Goal: Information Seeking & Learning: Learn about a topic

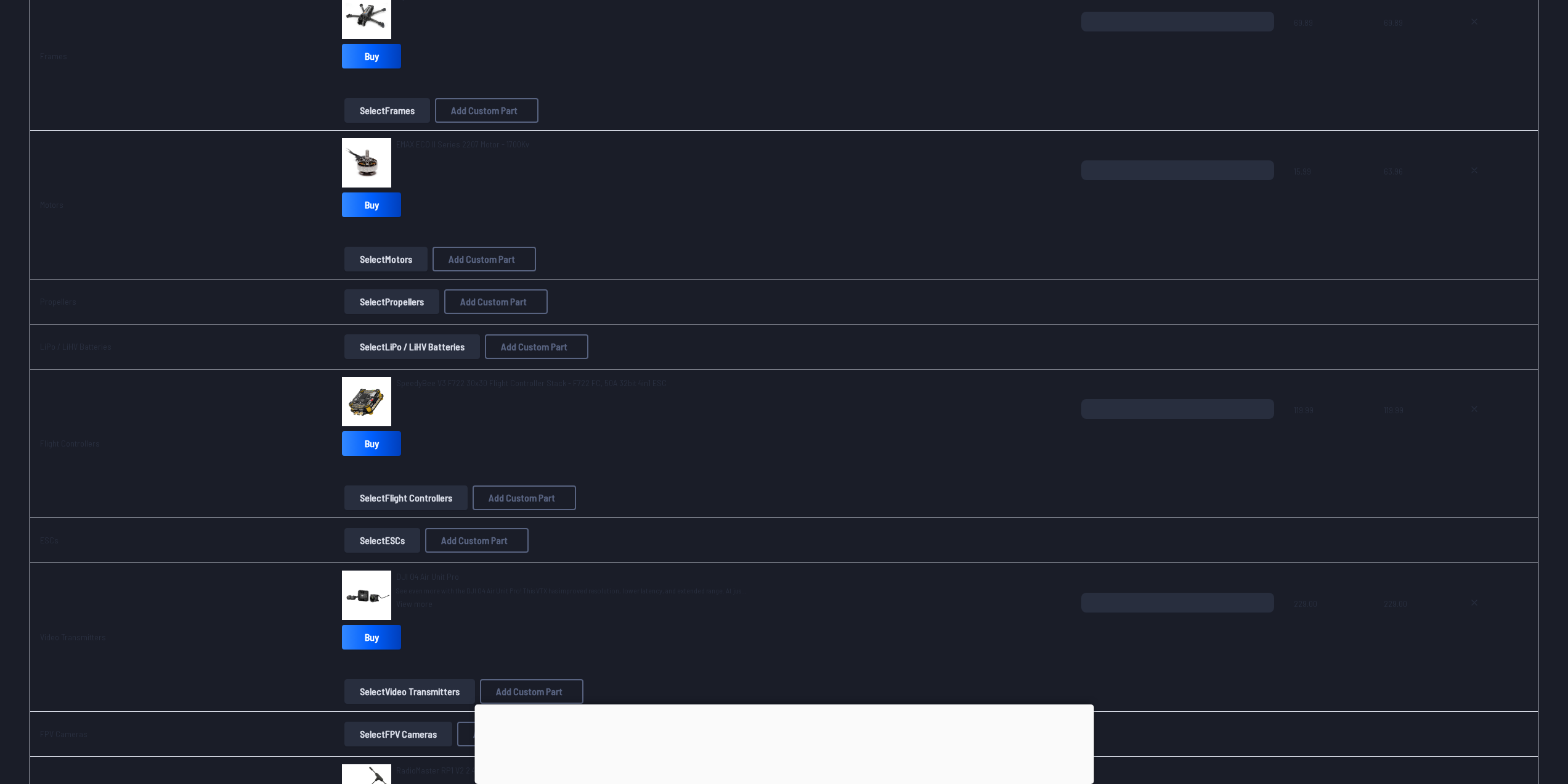
scroll to position [308, 0]
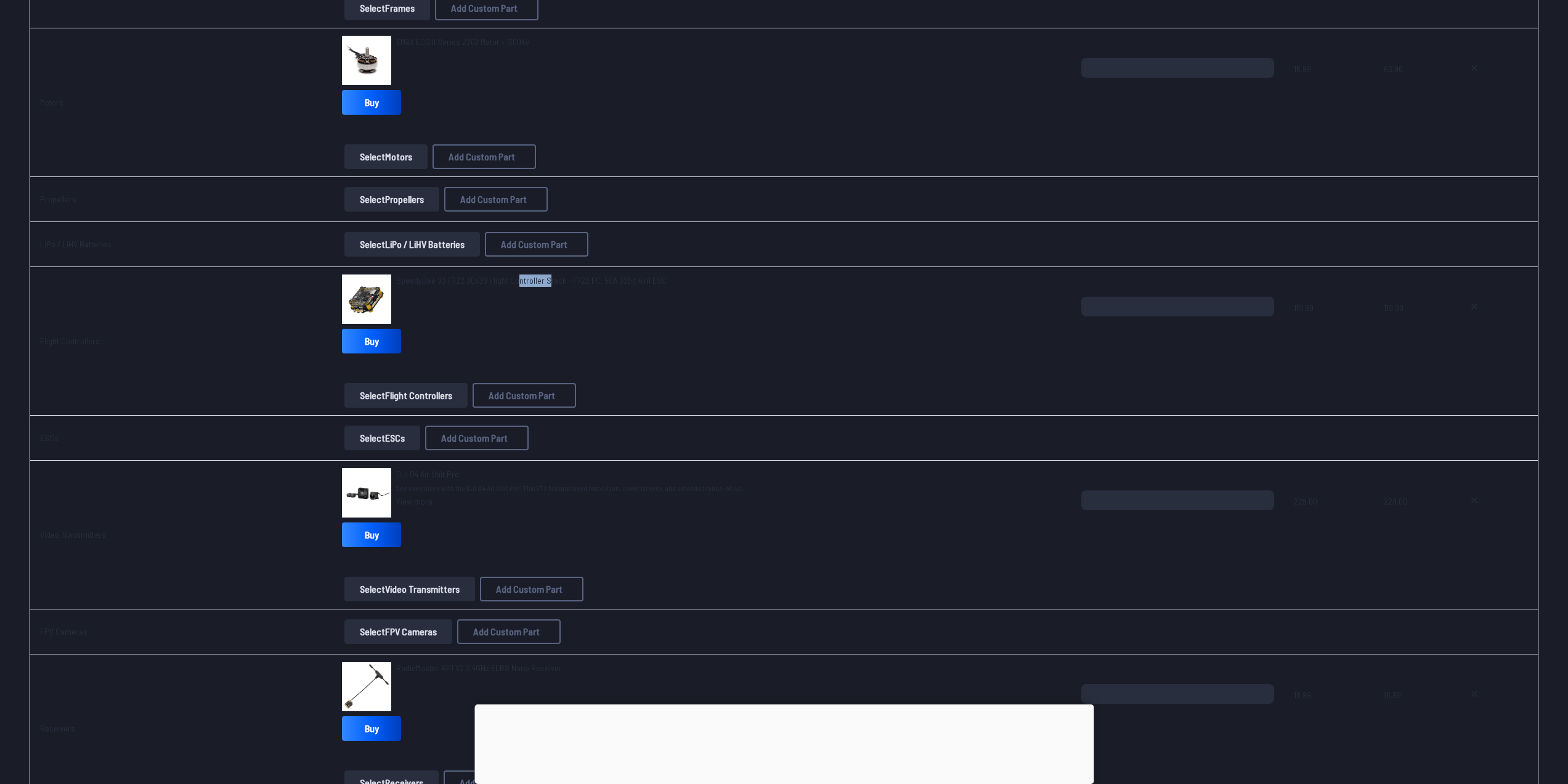
drag, startPoint x: 538, startPoint y: 295, endPoint x: 508, endPoint y: 278, distance: 34.5
click at [508, 278] on div "SpeedyBee V3 F722 30x30 Flight Controller Stack - F722 FC, 50A 32bit 4in1 ESC" at bounding box center [532, 299] width 271 height 49
click at [507, 279] on span "SpeedyBee V3 F722 30x30 Flight Controller Stack - F722 FC, 50A 32bit 4in1 ESC" at bounding box center [532, 280] width 271 height 11
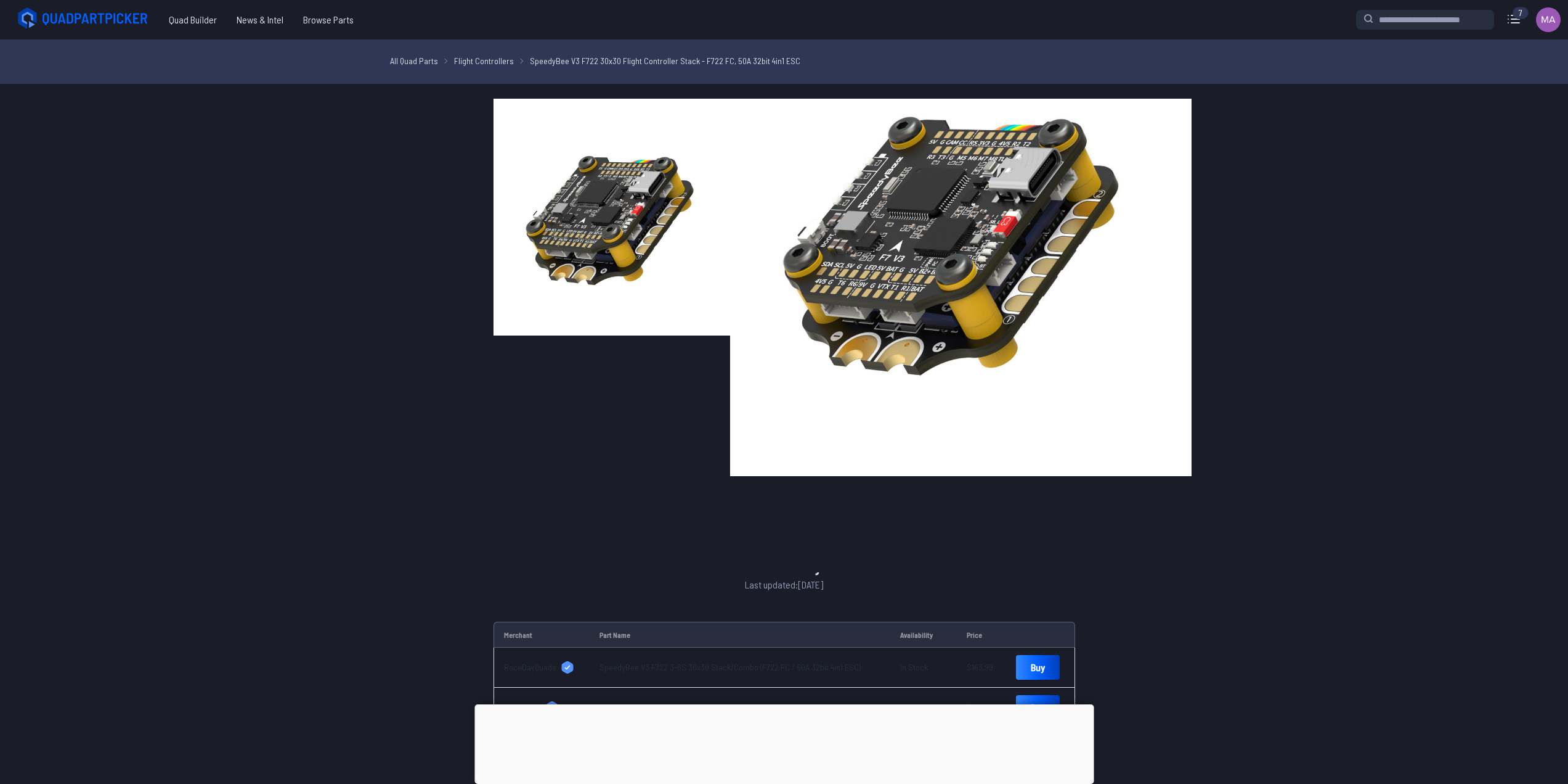
click at [522, 297] on img at bounding box center [612, 217] width 236 height 236
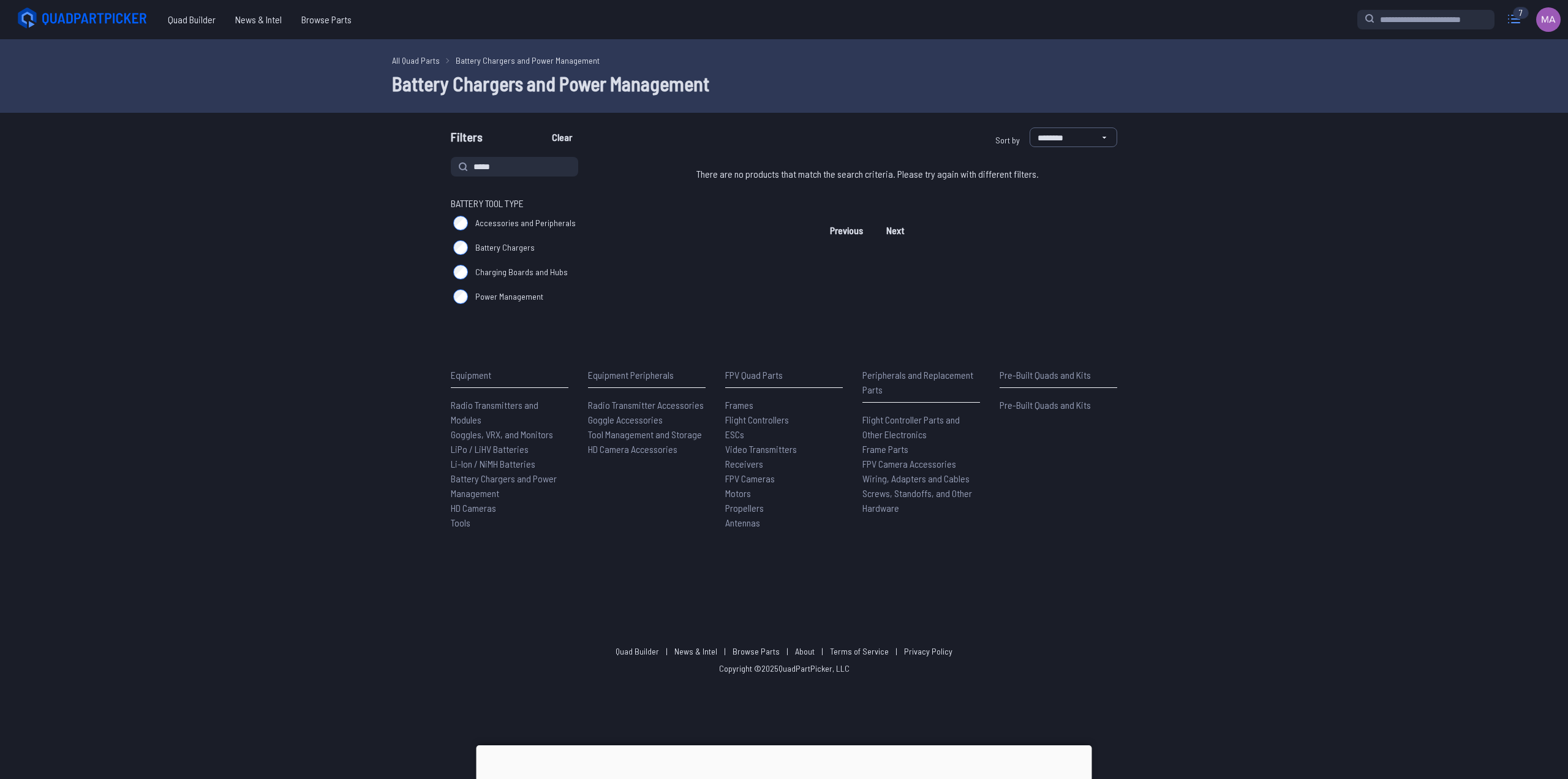
click at [1514, 23] on icon at bounding box center [1514, 19] width 20 height 20
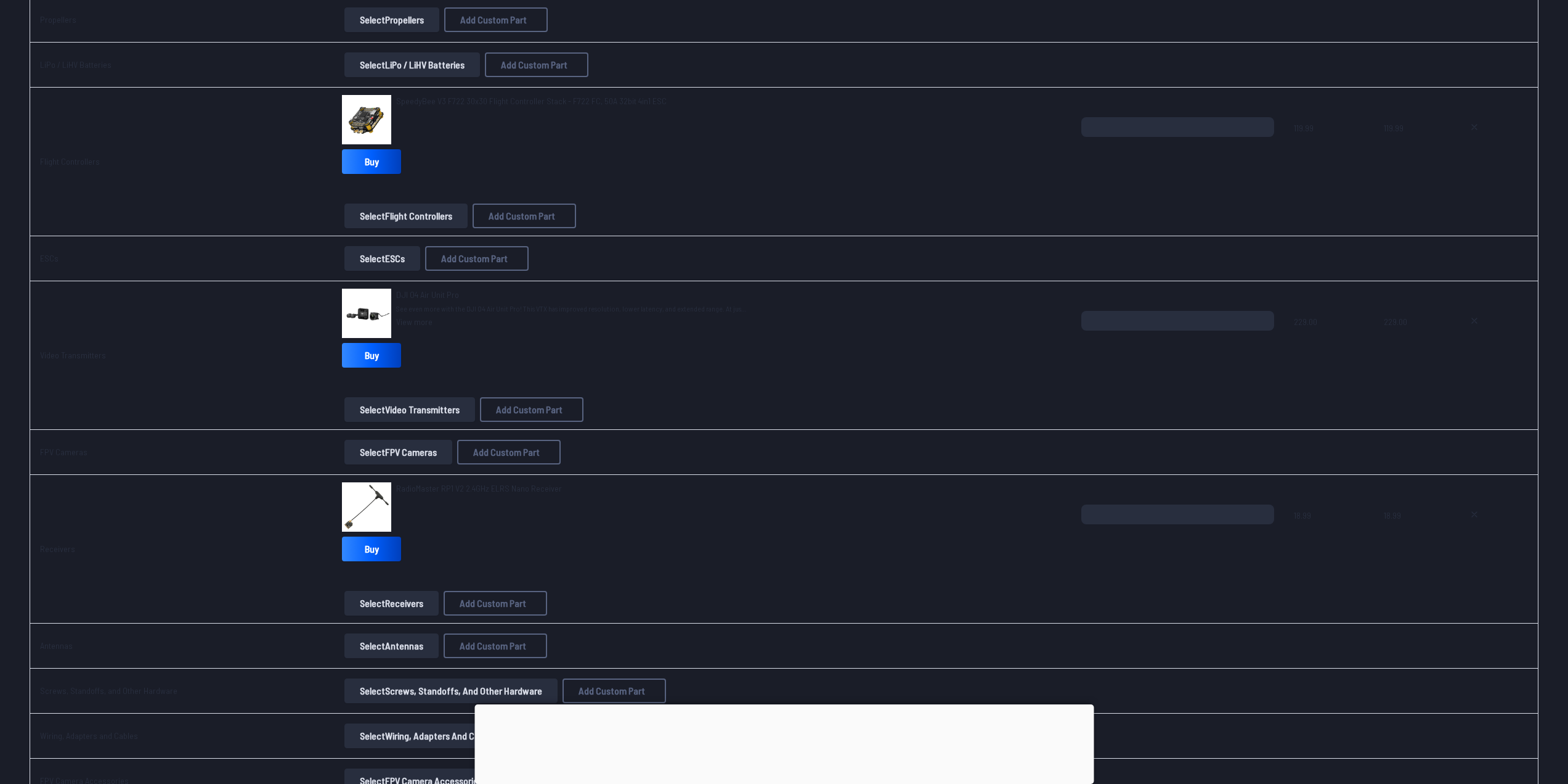
scroll to position [493, 0]
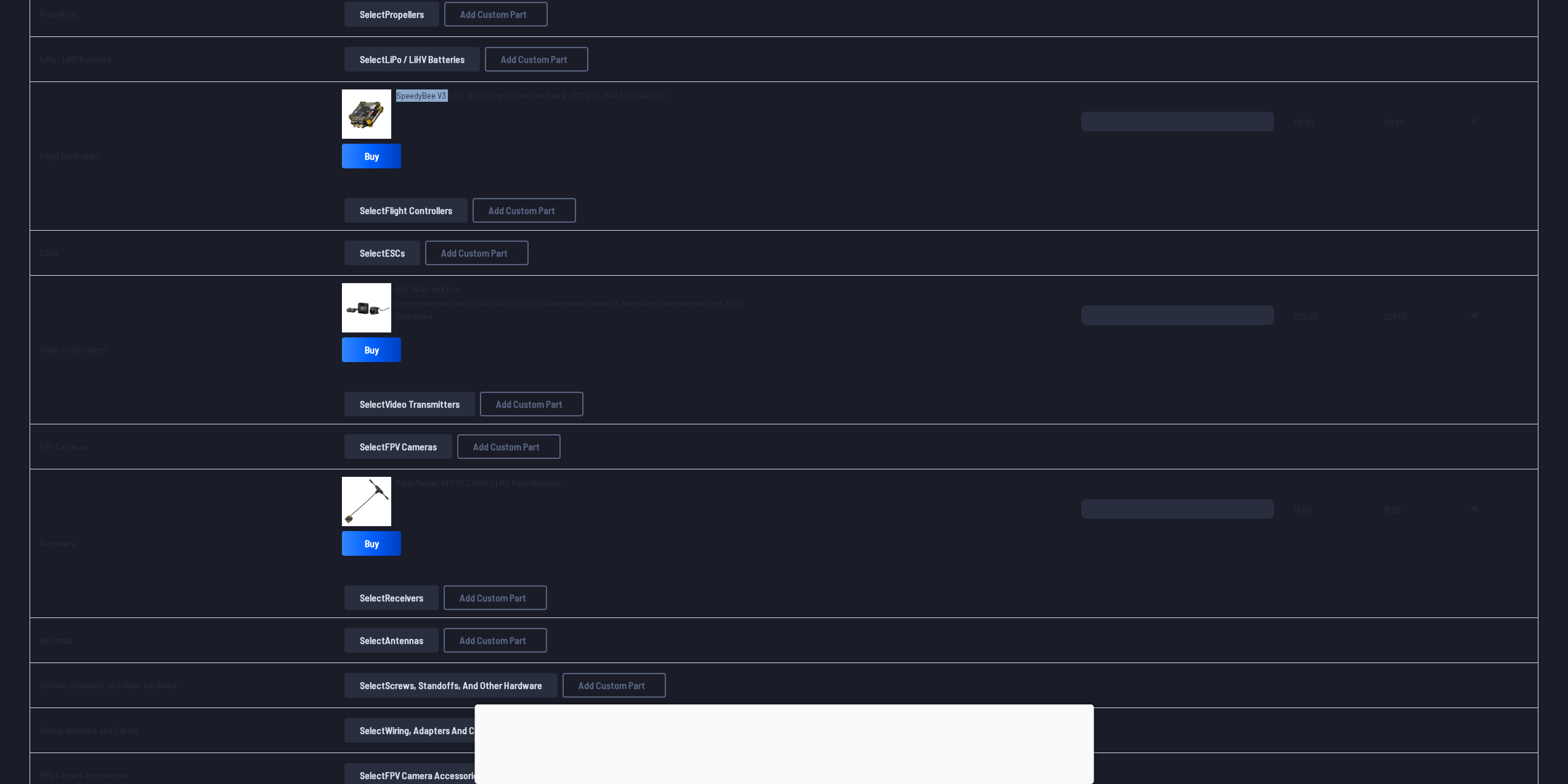
drag, startPoint x: 433, startPoint y: 90, endPoint x: 472, endPoint y: 106, distance: 42.2
click at [397, 90] on div "SpeedyBee V3 F722 30x30 Flight Controller Stack - F722 FC, 50A 32bit 4in1 ESC" at bounding box center [532, 113] width 271 height 49
click at [521, 115] on div "SpeedyBee V3 F722 30x30 Flight Controller Stack - F722 FC, 50A 32bit 4in1 ESC" at bounding box center [532, 113] width 271 height 49
drag, startPoint x: 479, startPoint y: 107, endPoint x: 658, endPoint y: 100, distance: 179.1
click at [658, 100] on div "SpeedyBee V3 F722 30x30 Flight Controller Stack - F722 FC, 50A 32bit 4in1 ESC" at bounding box center [702, 113] width 720 height 49
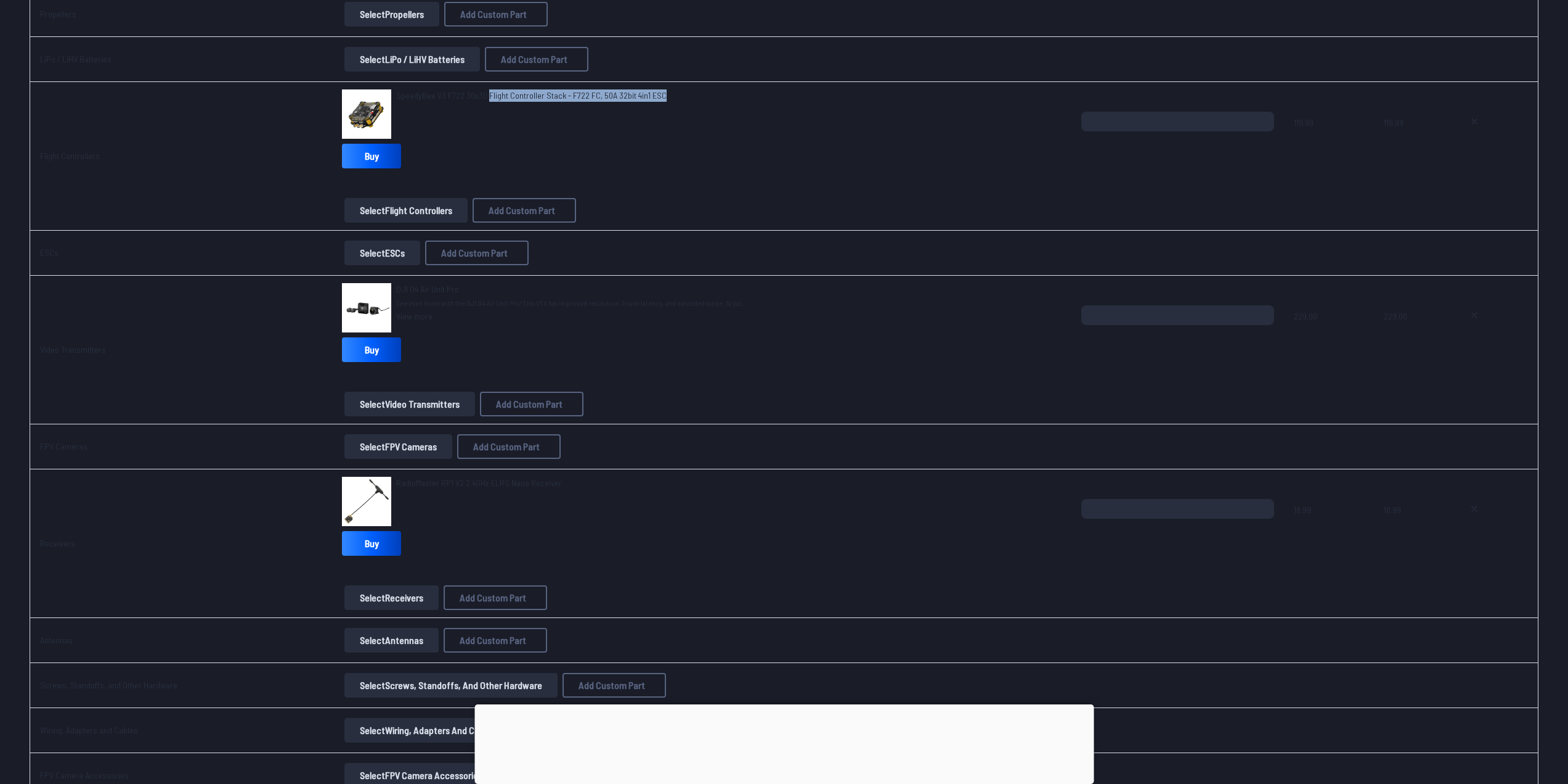
copy span "Flight Controller Stack - F722 FC, 50A 32bit 4in1 ESC"
drag, startPoint x: 398, startPoint y: 483, endPoint x: 496, endPoint y: 484, distance: 98.0
click at [446, 478] on div "RadioMaster RP1 V2 2.4GHz ELRS Nano Receiver" at bounding box center [479, 501] width 166 height 49
click at [507, 486] on span "RadioMaster RP1 V2 2.4GHz ELRS Nano Receiver" at bounding box center [479, 482] width 166 height 11
click at [497, 492] on div "RadioMaster RP1 V2 2.4GHz ELRS Nano Receiver" at bounding box center [479, 501] width 166 height 49
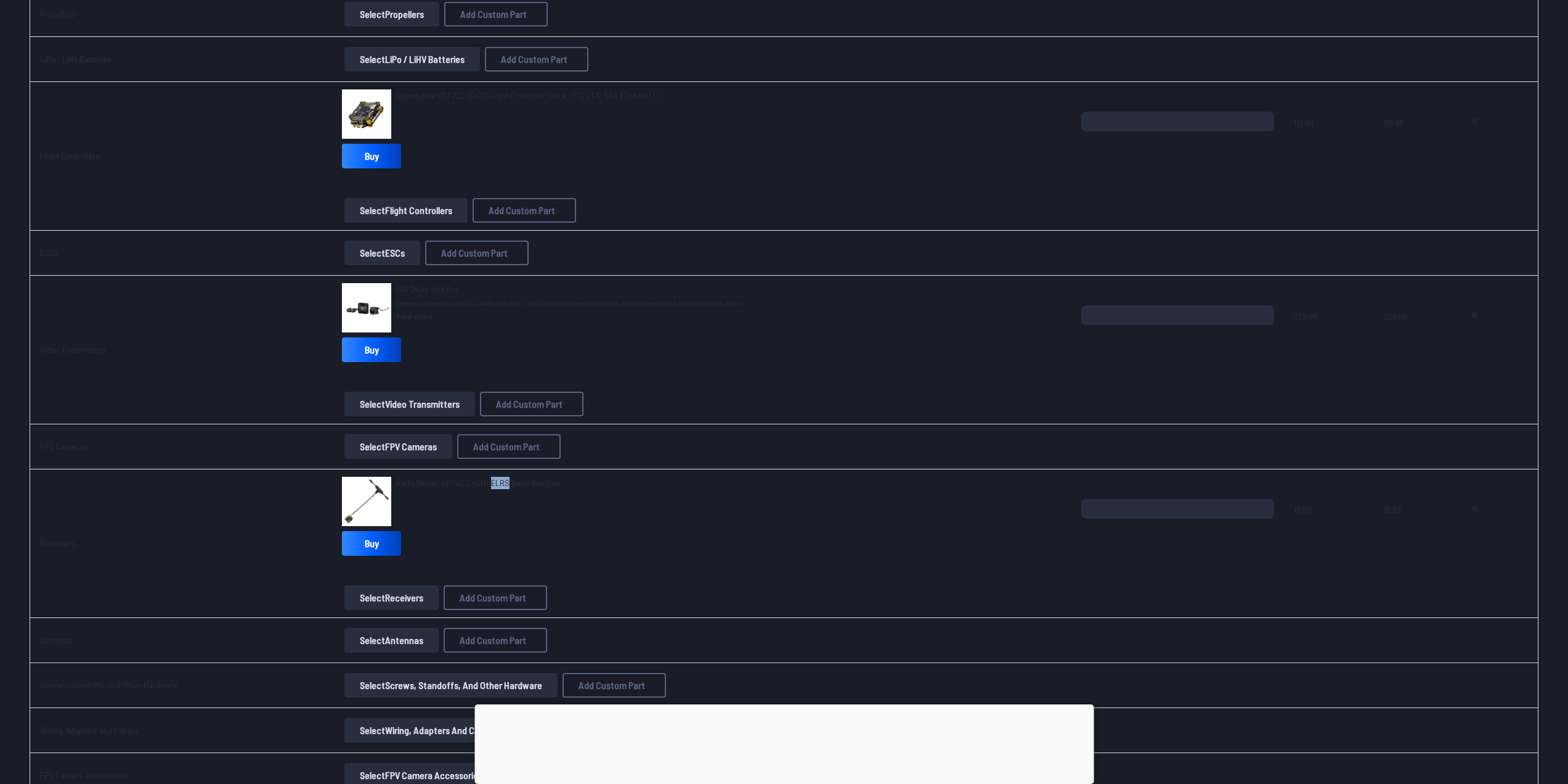
click at [497, 492] on div "RadioMaster RP1 V2 2.4GHz ELRS Nano Receiver" at bounding box center [479, 501] width 166 height 49
click at [522, 492] on div "RadioMaster RP1 V2 2.4GHz ELRS Nano Receiver" at bounding box center [479, 501] width 166 height 49
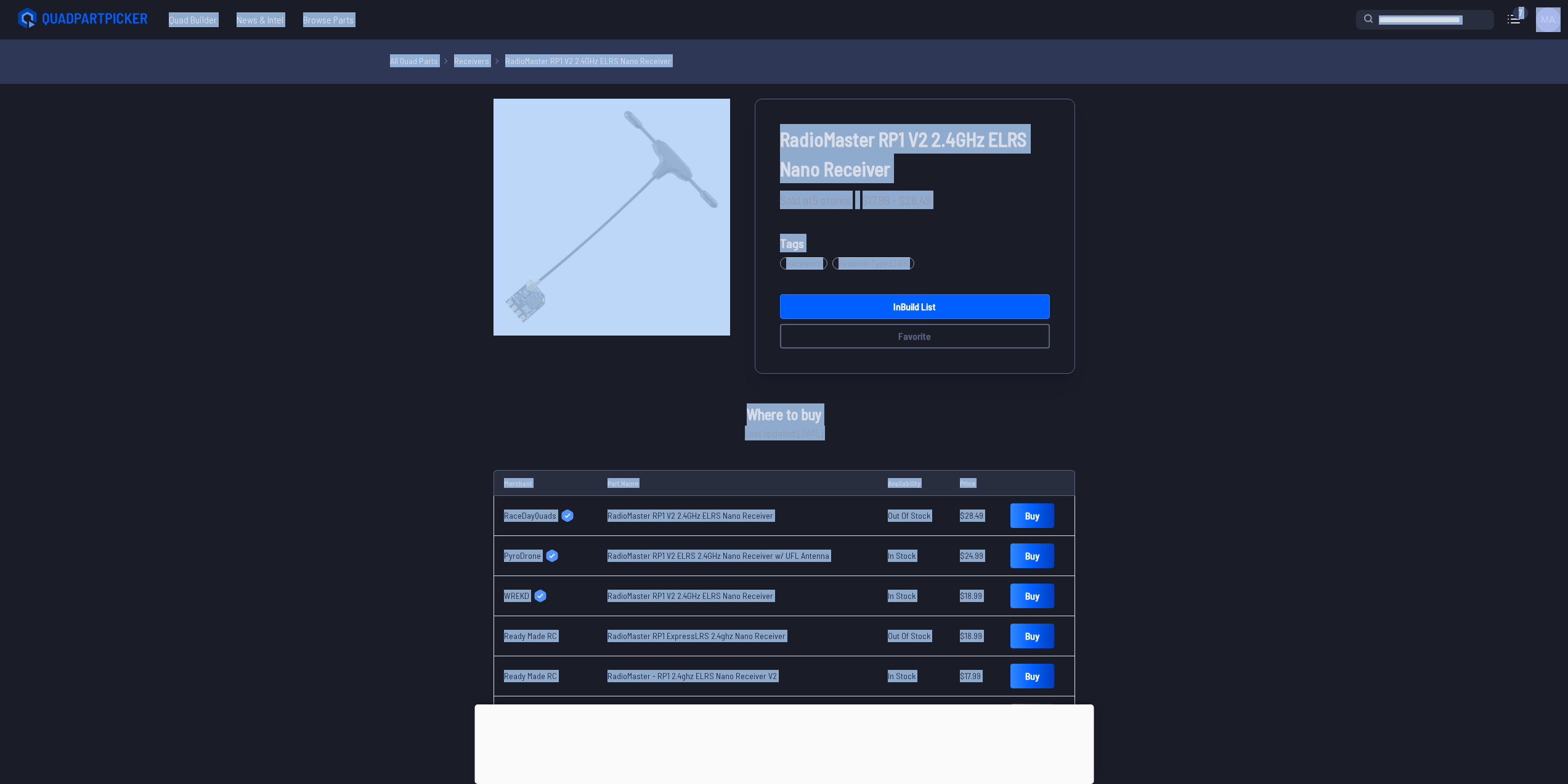
drag, startPoint x: 545, startPoint y: 484, endPoint x: 518, endPoint y: 467, distance: 31.9
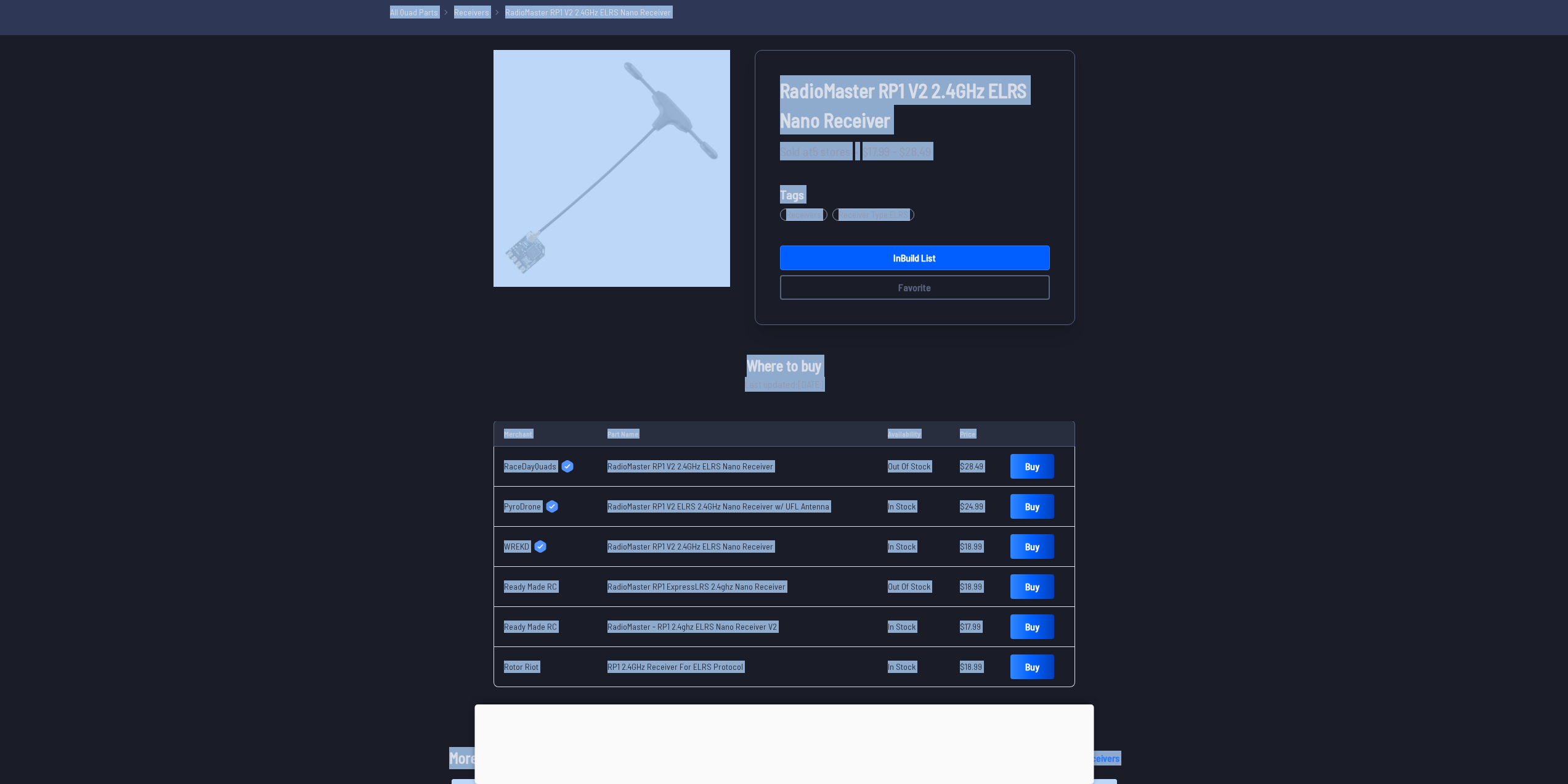
scroll to position [247, 0]
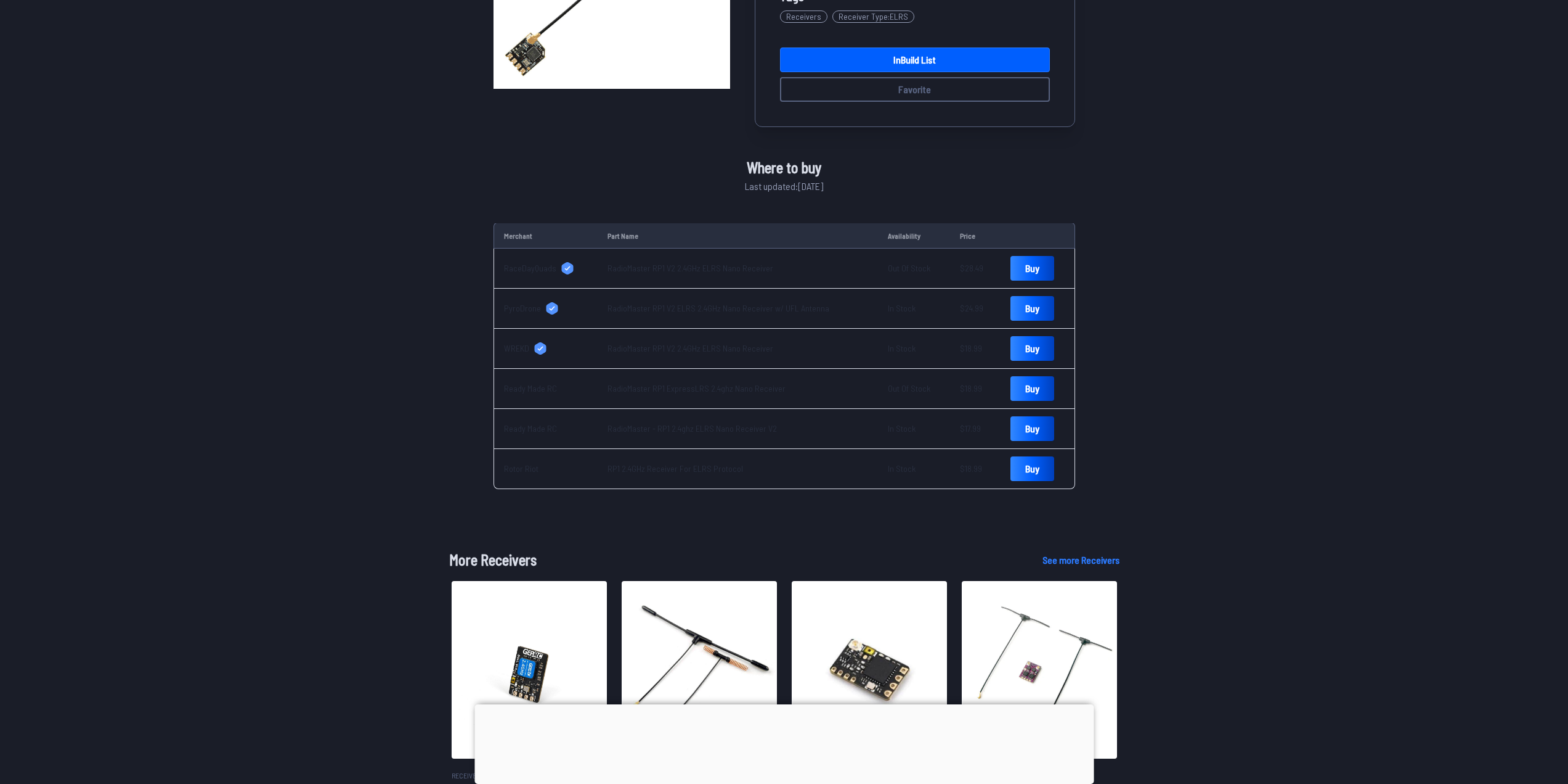
scroll to position [493, 0]
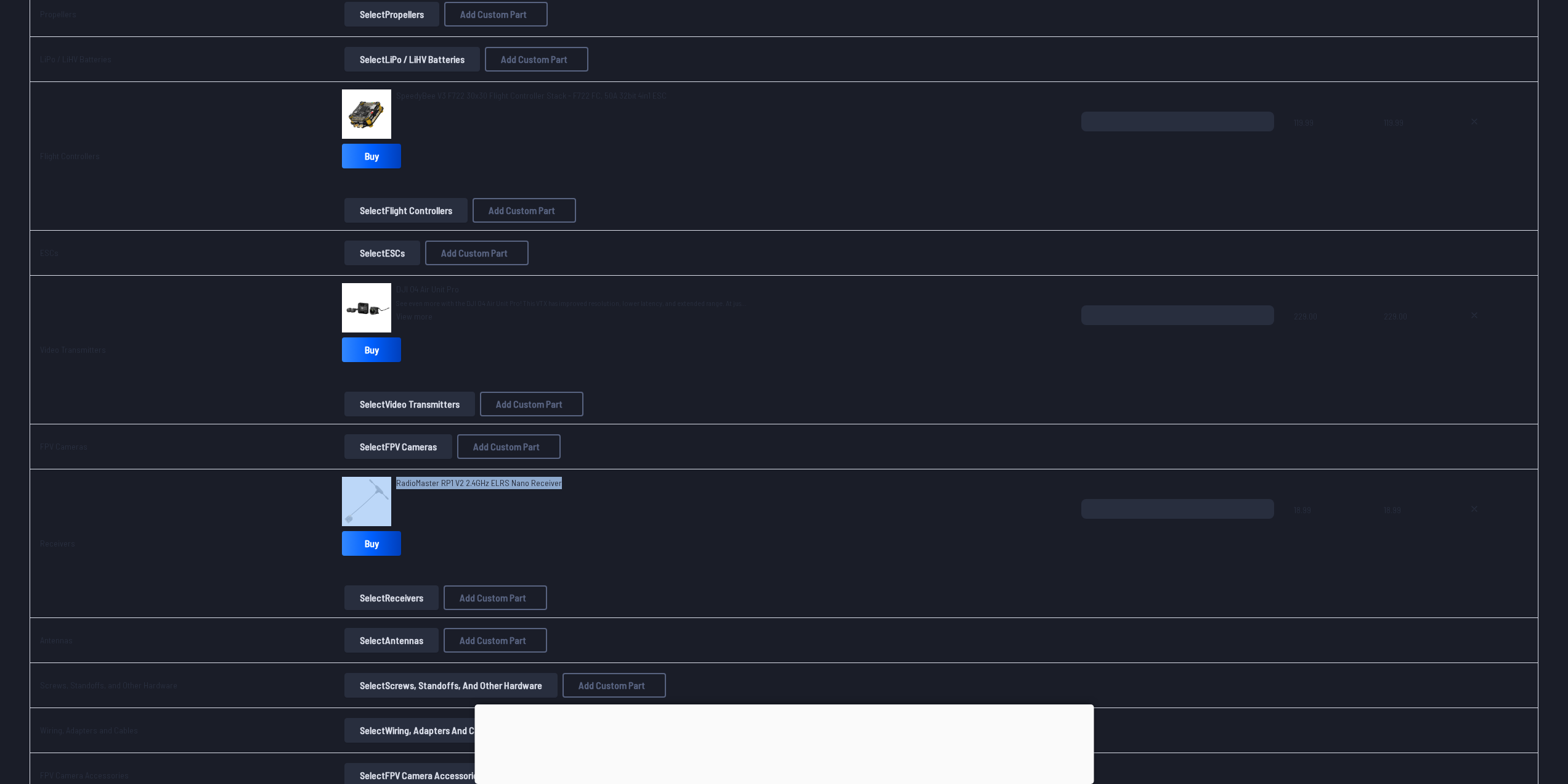
drag, startPoint x: 481, startPoint y: 474, endPoint x: 386, endPoint y: 488, distance: 96.0
click at [386, 488] on div "RadioMaster RP1 V2 2.4GHz ELRS Nano Receiver" at bounding box center [702, 501] width 720 height 49
copy div "RadioMaster RP1 V2 2.4GHz ELRS Nano Receiver"
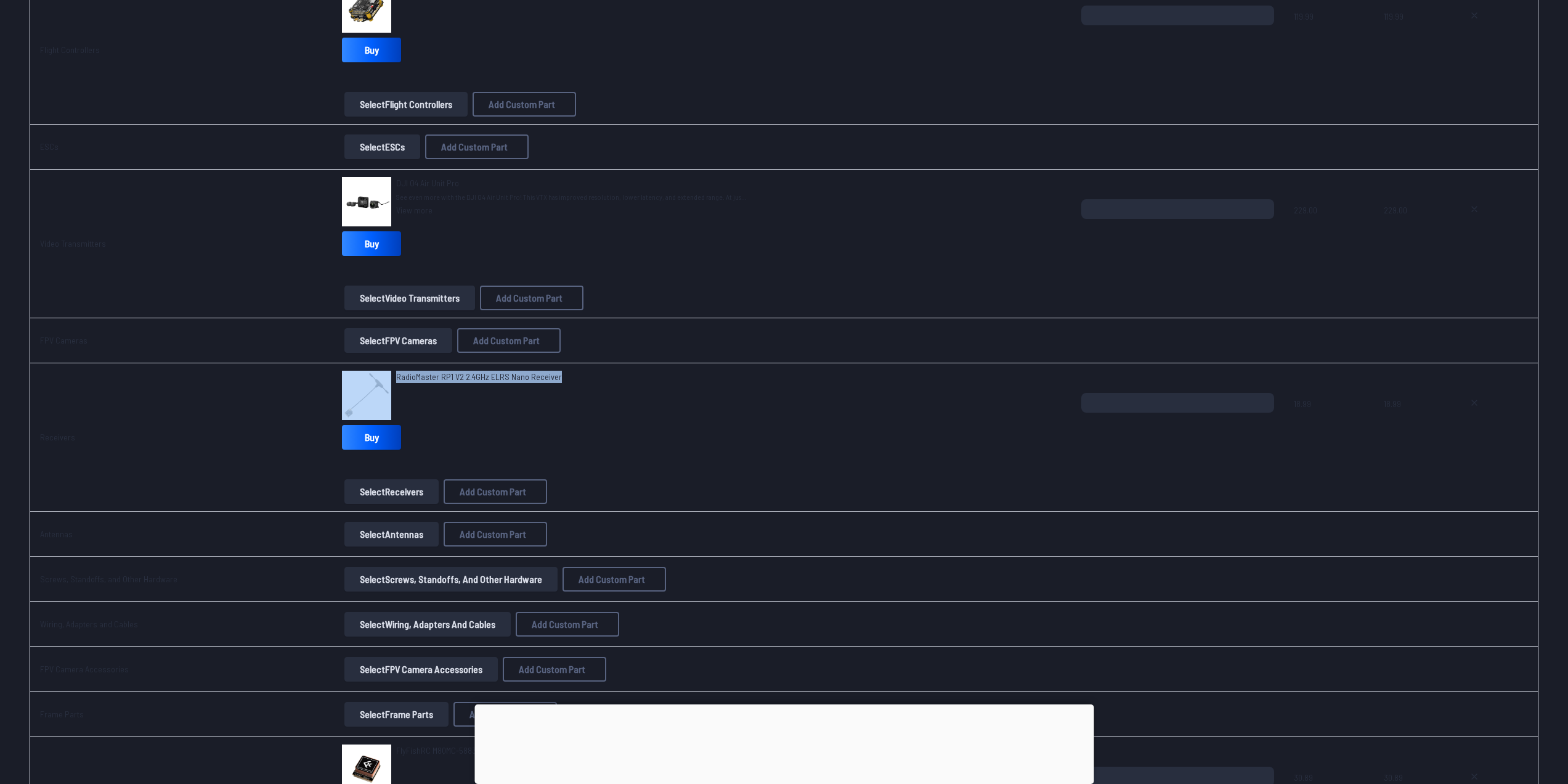
scroll to position [555, 0]
